Goal: Task Accomplishment & Management: Manage account settings

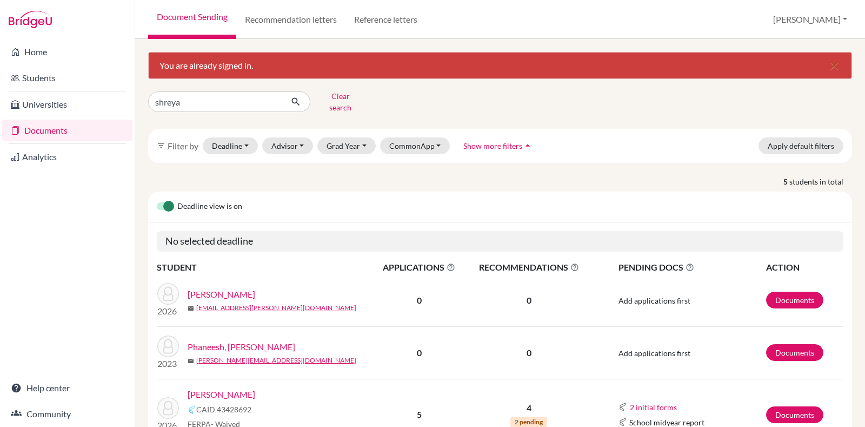
click at [200, 108] on div "shreya Clear search filter_list Filter by Deadline - Select a date range Or dou…" at bounding box center [500, 364] width 704 height 553
click at [794, 409] on link "Documents" at bounding box center [794, 414] width 57 height 17
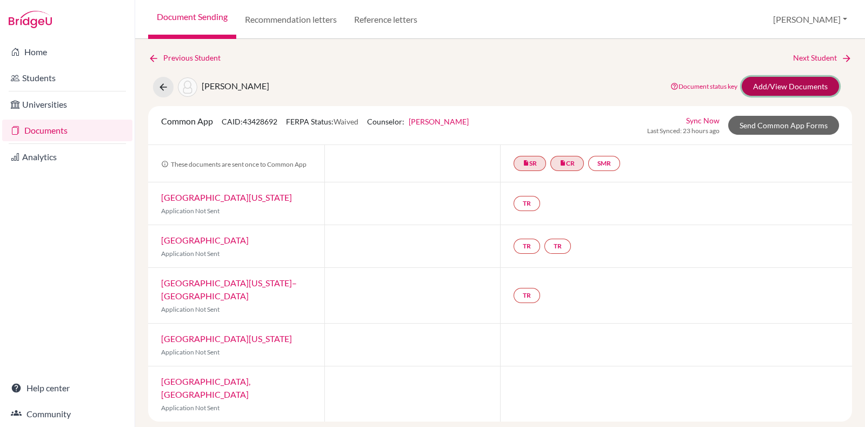
click at [779, 90] on link "Add/View Documents" at bounding box center [790, 86] width 97 height 19
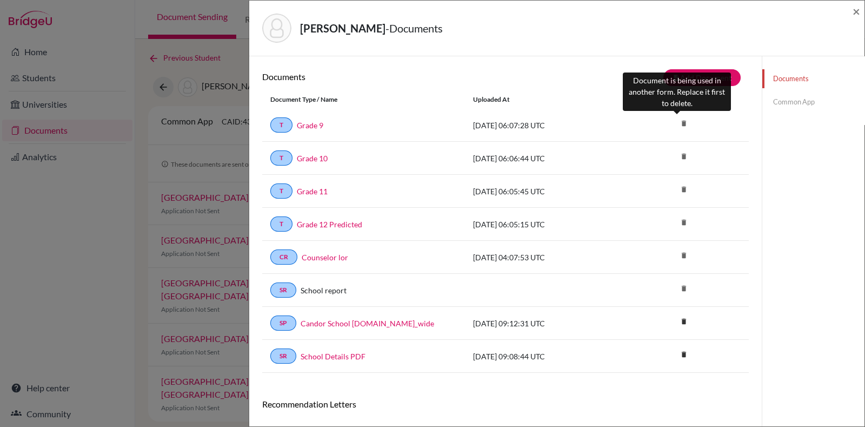
click at [676, 124] on icon "delete" at bounding box center [684, 123] width 16 height 16
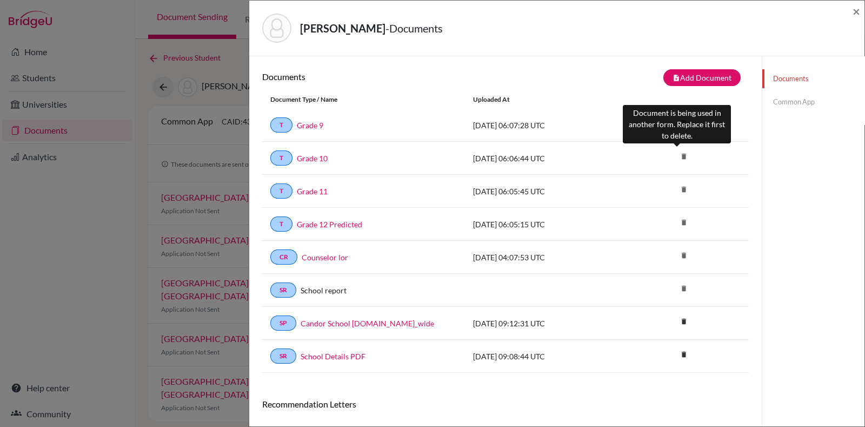
click at [677, 154] on icon "delete" at bounding box center [684, 156] width 16 height 16
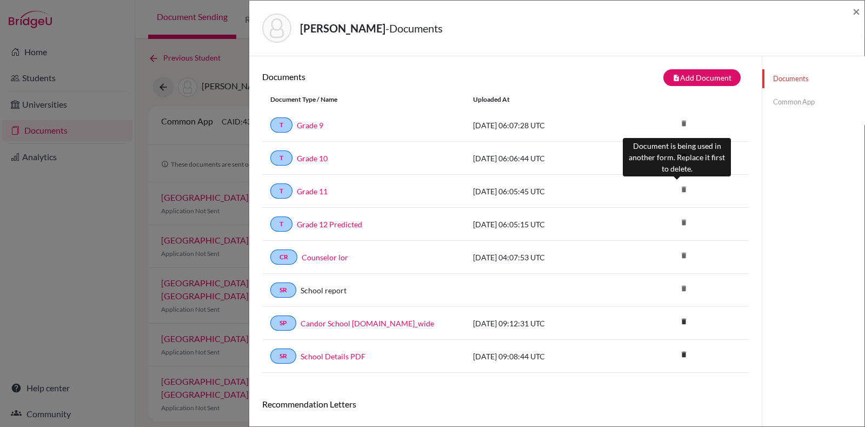
click at [678, 184] on icon "delete" at bounding box center [684, 189] width 16 height 16
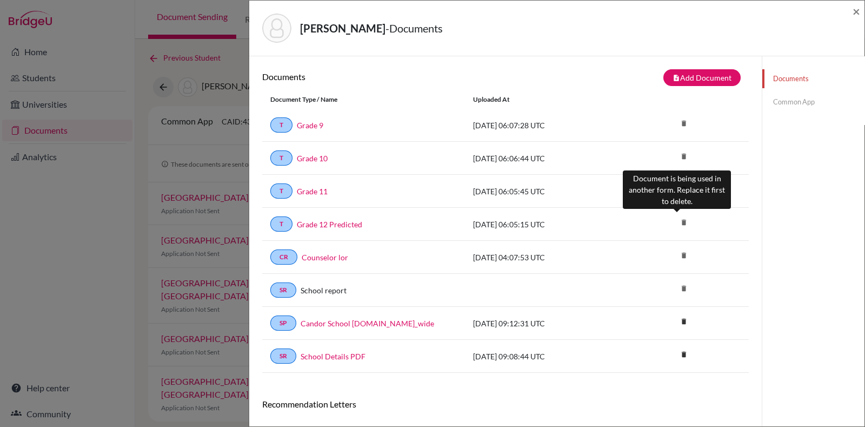
click at [676, 221] on icon "delete" at bounding box center [684, 222] width 16 height 16
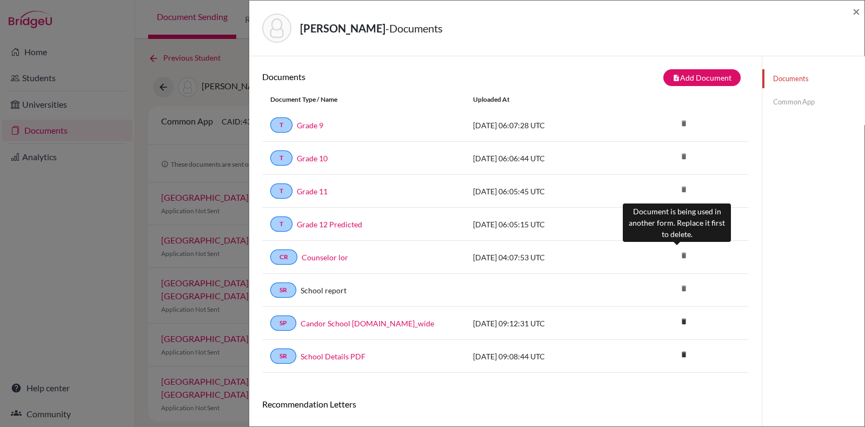
click at [676, 251] on icon "delete" at bounding box center [684, 255] width 16 height 16
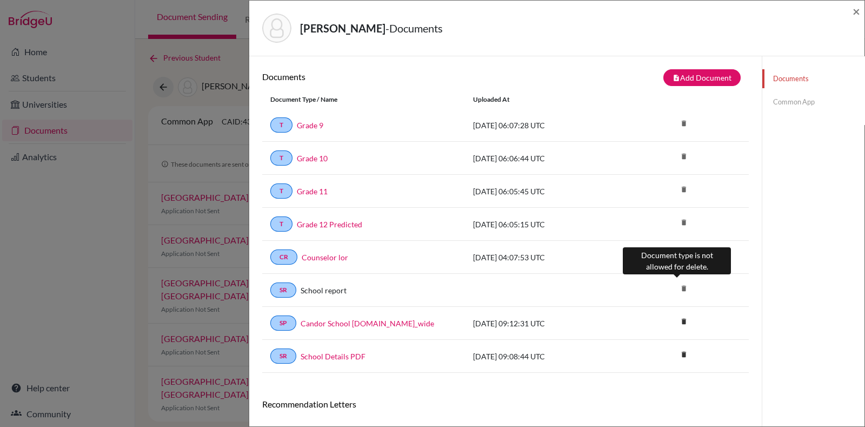
click at [676, 287] on icon "delete" at bounding box center [684, 288] width 16 height 16
click at [797, 107] on link "Common App" at bounding box center [814, 101] width 102 height 19
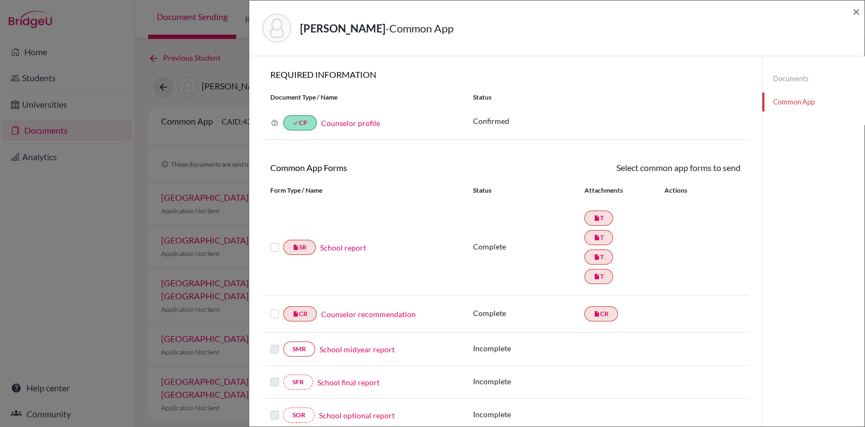
click at [327, 242] on link "School report" at bounding box center [343, 247] width 46 height 11
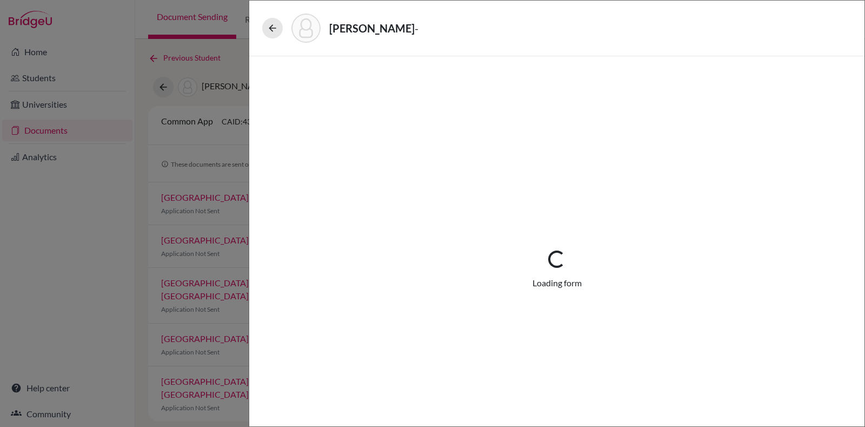
select select "4"
select select "676380"
select select "0"
select select "1"
select select "676381"
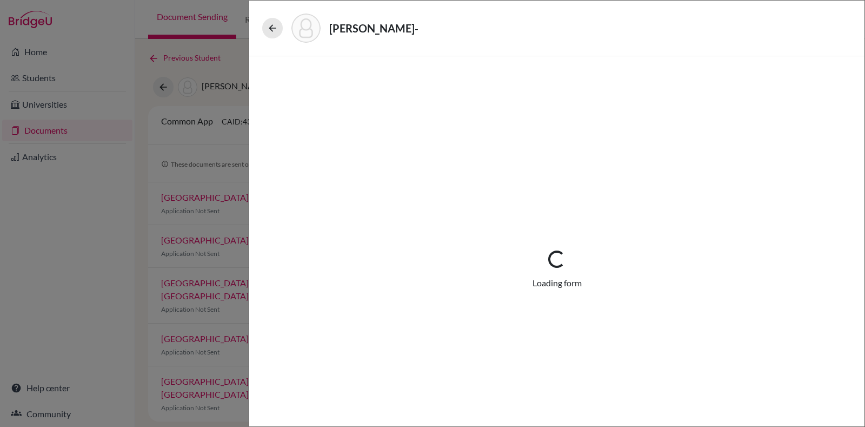
select select "676383"
select select "676386"
select select "1"
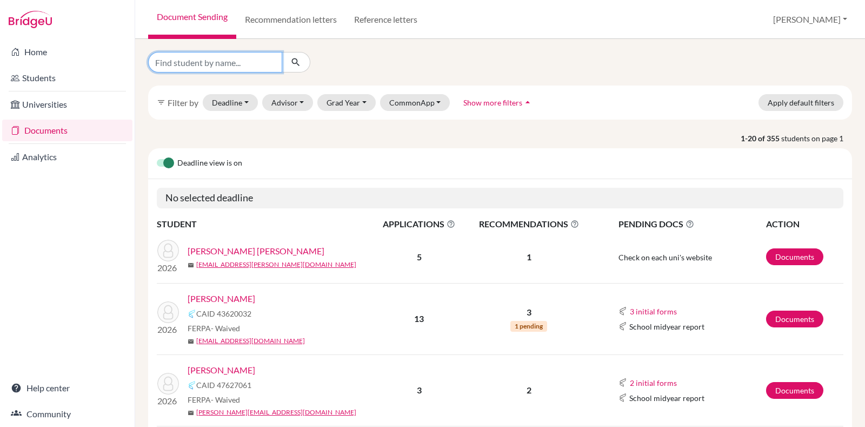
click at [260, 63] on input "Find student by name..." at bounding box center [215, 62] width 134 height 21
click at [243, 60] on input "Find student by name..." at bounding box center [215, 62] width 134 height 21
type input "[PERSON_NAME]"
click button "submit" at bounding box center [296, 62] width 29 height 21
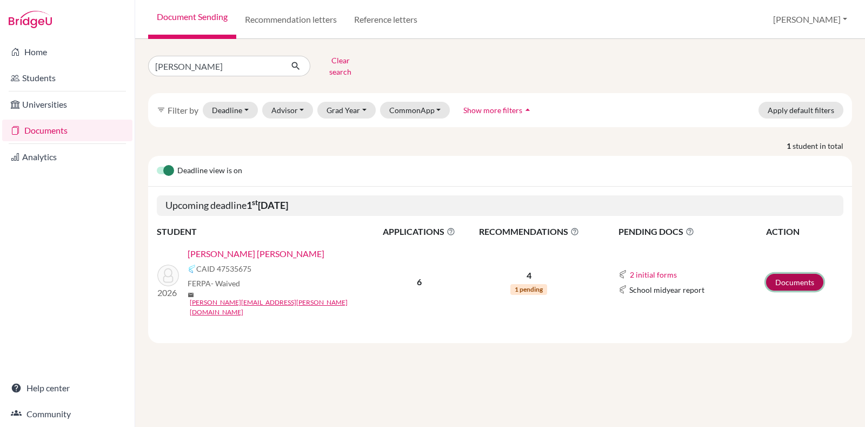
click at [802, 274] on link "Documents" at bounding box center [794, 282] width 57 height 17
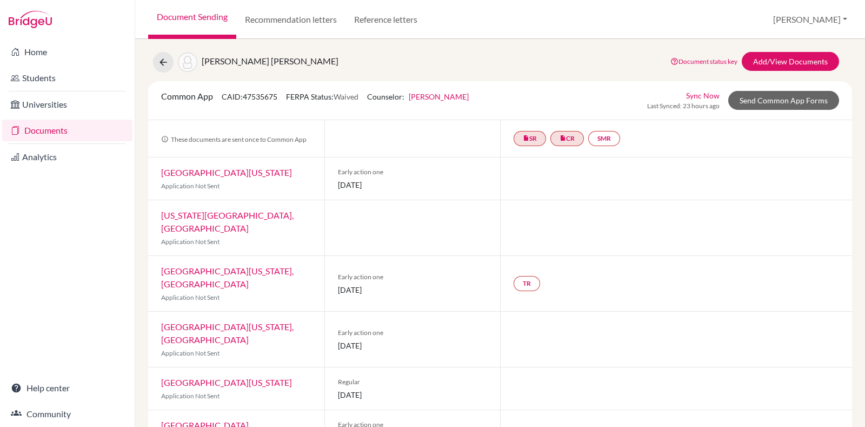
scroll to position [24, 0]
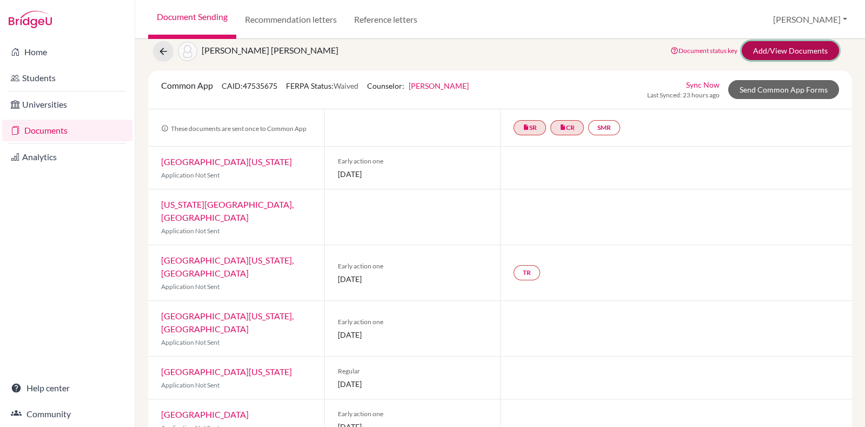
click at [755, 51] on link "Add/View Documents" at bounding box center [790, 50] width 97 height 19
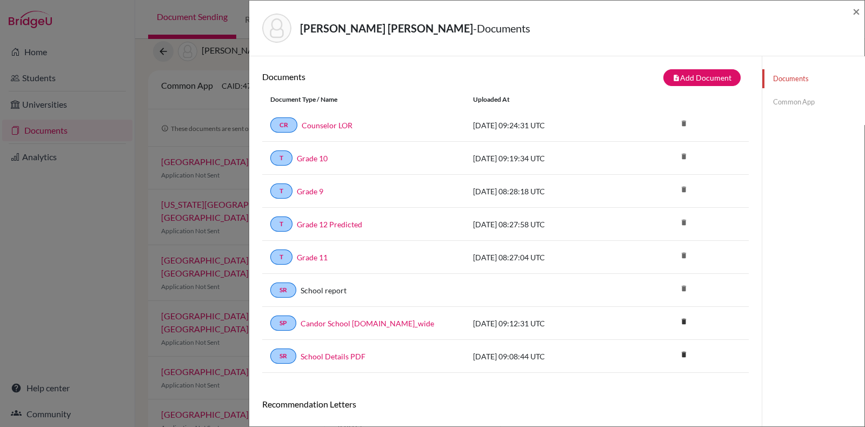
click at [785, 102] on link "Common App" at bounding box center [814, 101] width 102 height 19
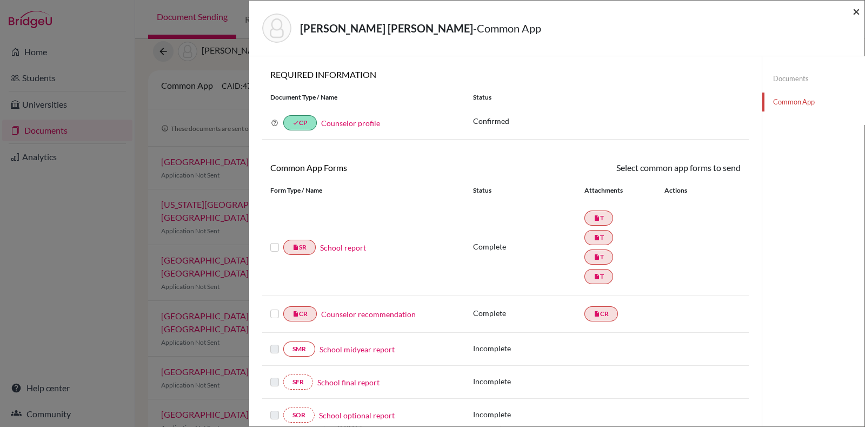
click at [853, 14] on span "×" at bounding box center [857, 11] width 8 height 16
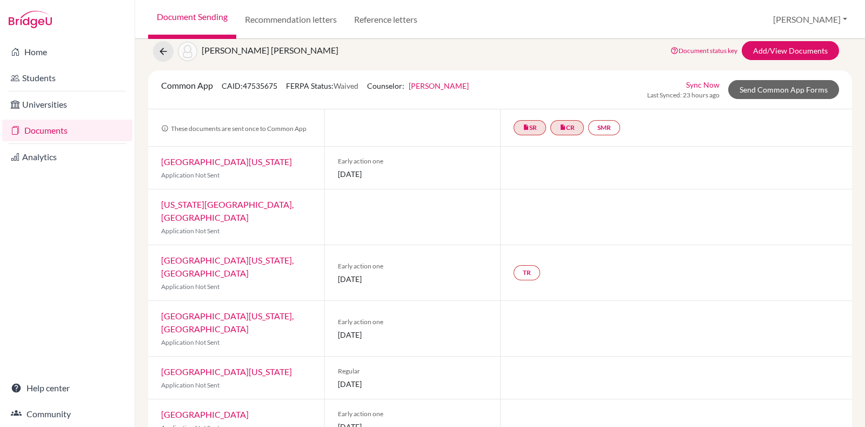
click at [521, 279] on div "TR" at bounding box center [676, 272] width 352 height 55
click at [529, 265] on link "TR" at bounding box center [527, 272] width 27 height 15
click at [566, 240] on small "Incomplete" at bounding box center [526, 245] width 94 height 10
click at [542, 227] on h3 "Teacher recommendation" at bounding box center [526, 225] width 107 height 19
click at [207, 255] on link "University of Maryland, College Park" at bounding box center [227, 266] width 133 height 23
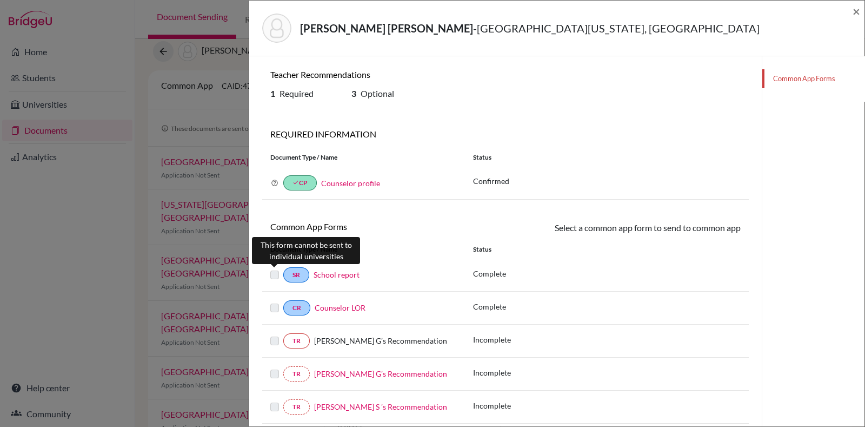
click at [273, 268] on label at bounding box center [274, 268] width 9 height 0
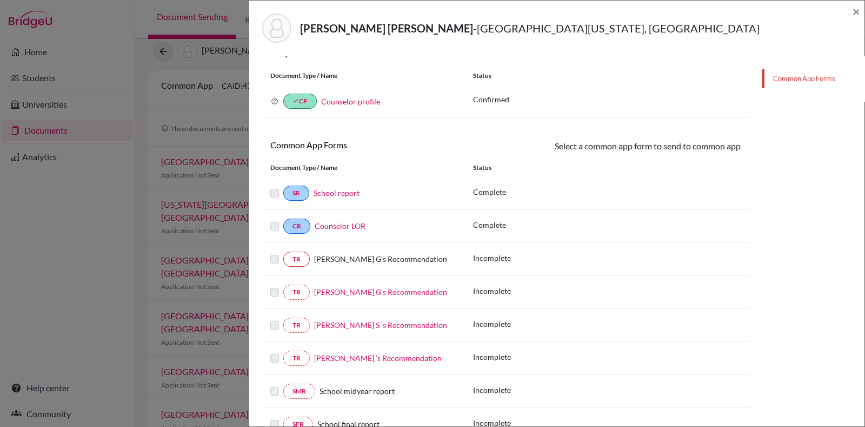
scroll to position [197, 0]
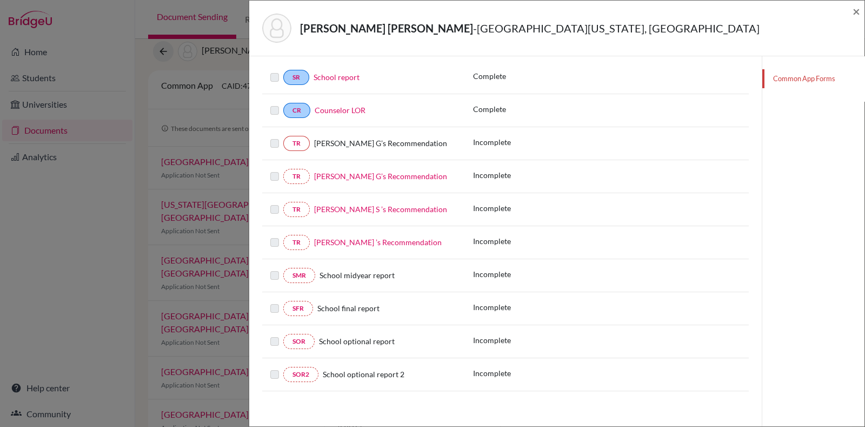
click at [276, 269] on label at bounding box center [274, 269] width 9 height 0
click at [273, 236] on label at bounding box center [274, 236] width 9 height 0
click at [274, 170] on label at bounding box center [274, 170] width 9 height 0
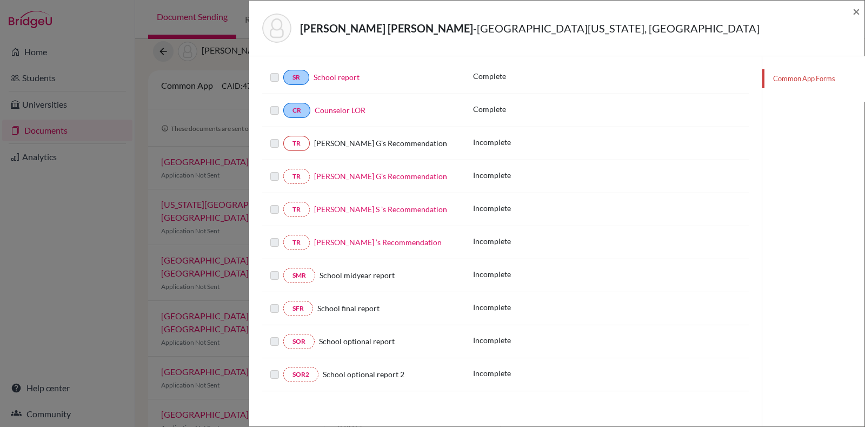
click at [273, 137] on label at bounding box center [274, 137] width 9 height 0
click at [855, 14] on span "×" at bounding box center [857, 11] width 8 height 16
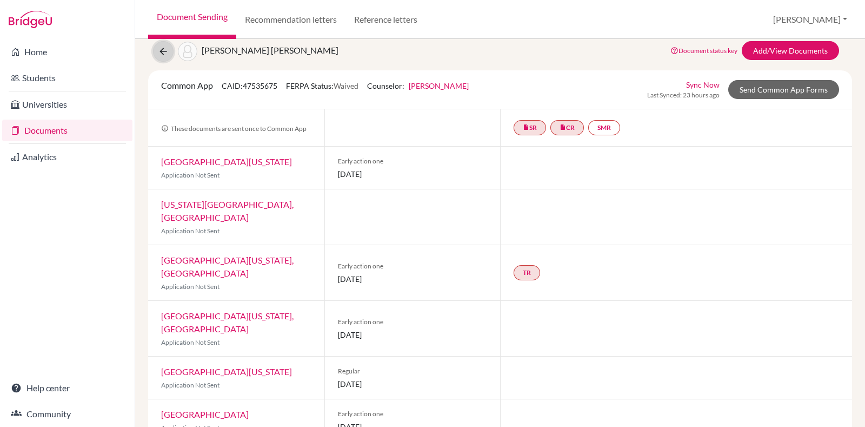
click at [155, 56] on button at bounding box center [163, 51] width 21 height 21
